Goal: Task Accomplishment & Management: Use online tool/utility

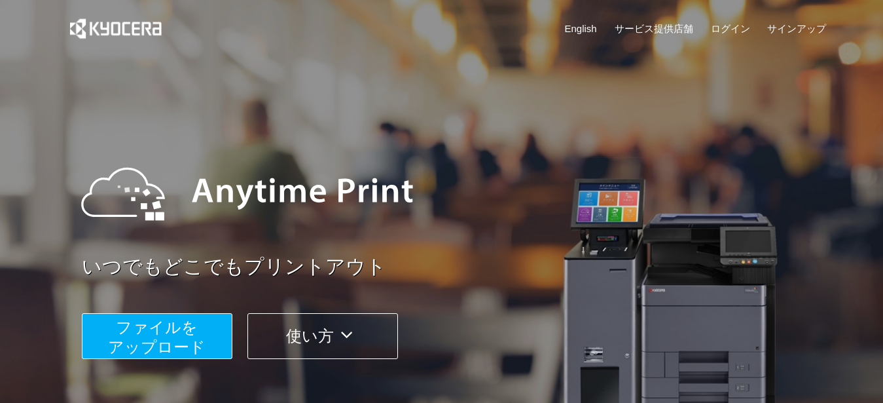
click at [170, 333] on span "ファイルを ​​アップロード" at bounding box center [157, 336] width 98 height 37
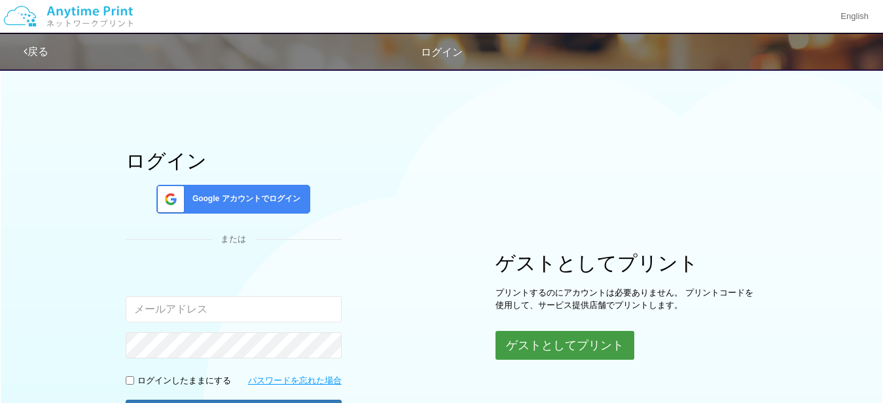
click at [549, 352] on button "ゲストとしてプリント" at bounding box center [565, 345] width 139 height 29
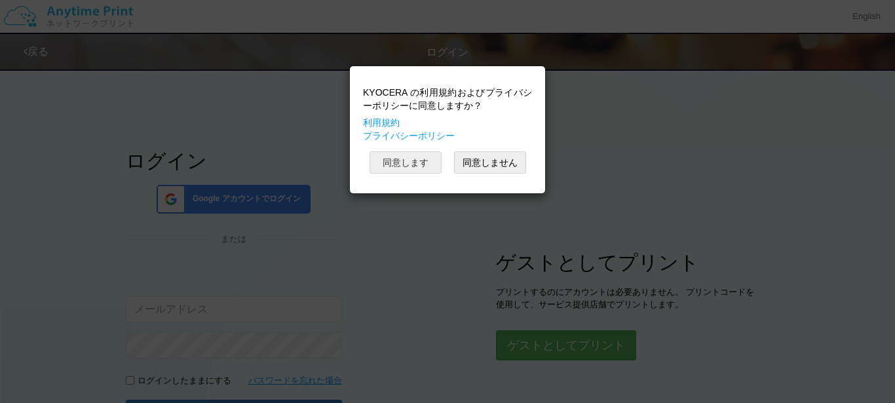
click at [384, 152] on button "同意します" at bounding box center [405, 162] width 72 height 22
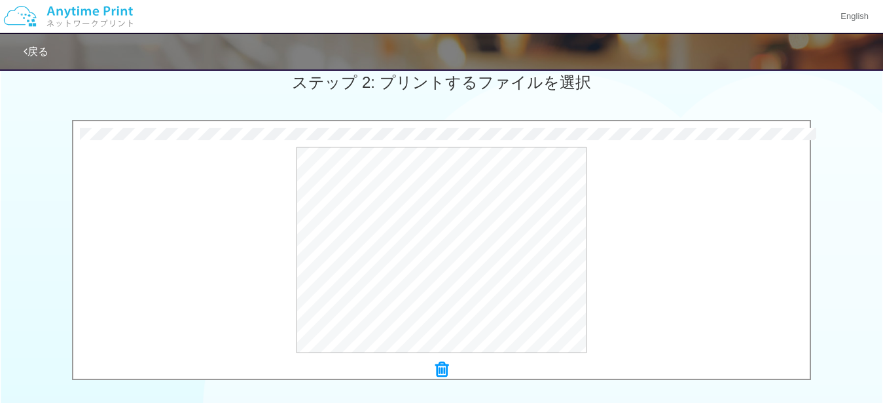
scroll to position [566, 0]
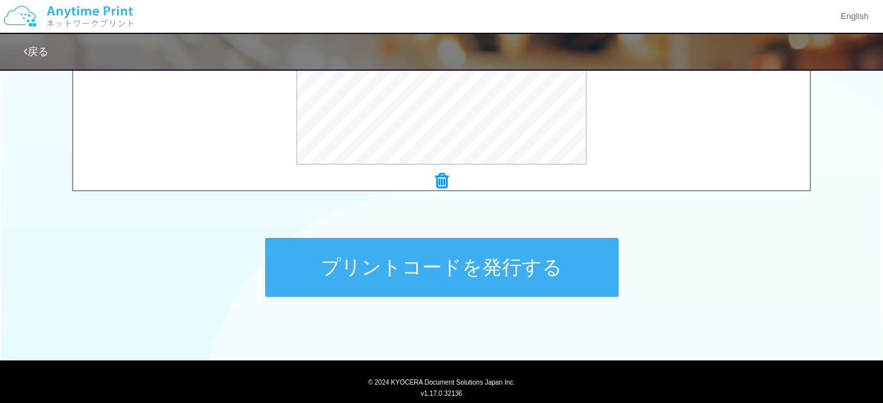
click at [513, 280] on button "プリントコードを発行する" at bounding box center [442, 267] width 354 height 59
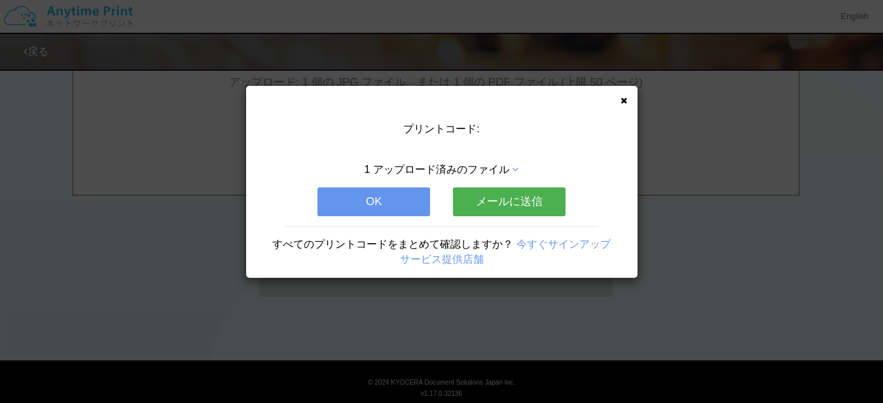
scroll to position [0, 0]
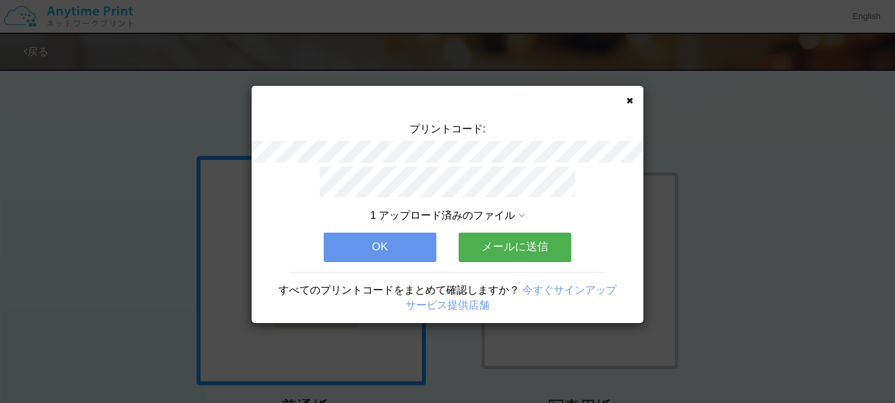
click at [524, 248] on button "メールに送信" at bounding box center [514, 246] width 113 height 29
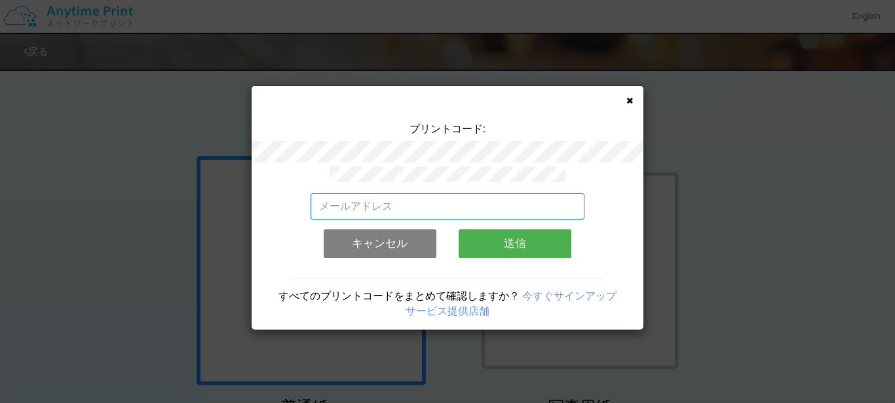
click at [520, 201] on input "email" at bounding box center [447, 206] width 274 height 26
type input "[EMAIL_ADDRESS][DOMAIN_NAME]"
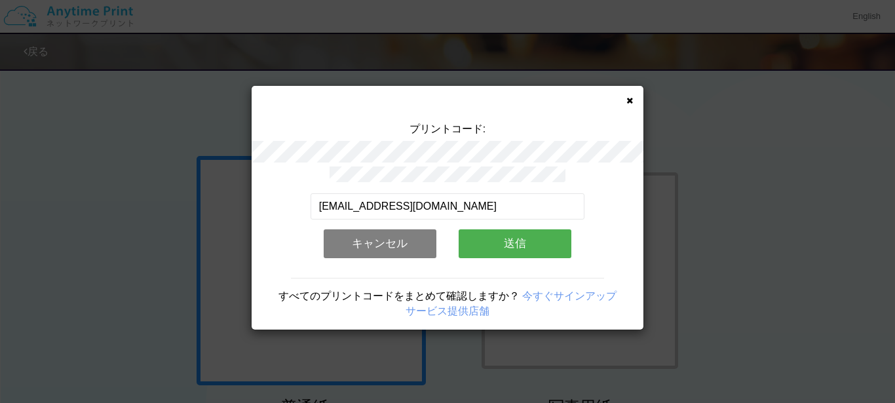
click at [544, 241] on button "送信" at bounding box center [514, 243] width 113 height 29
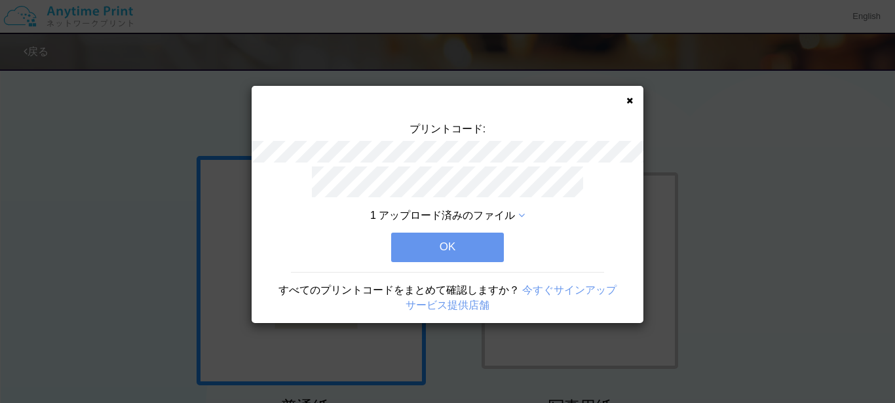
click at [470, 247] on button "OK" at bounding box center [447, 246] width 113 height 29
